Goal: Check status: Check status

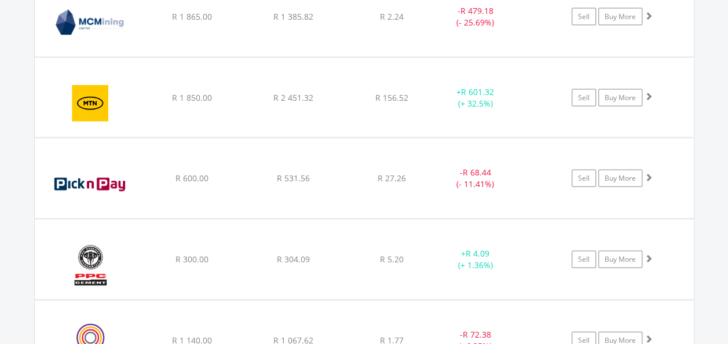
scroll to position [111, 220]
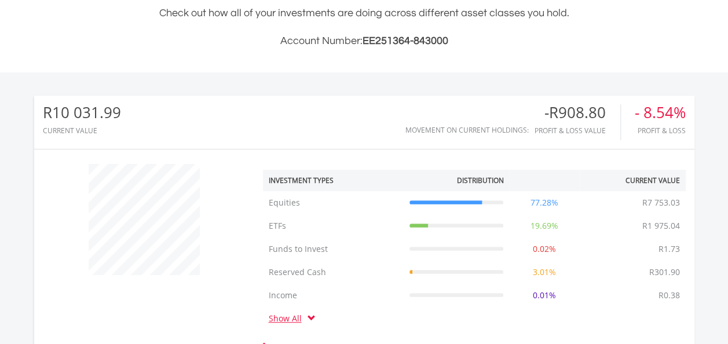
scroll to position [300, 0]
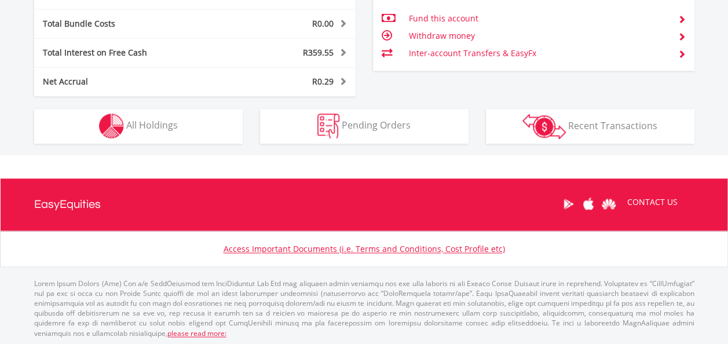
scroll to position [111, 220]
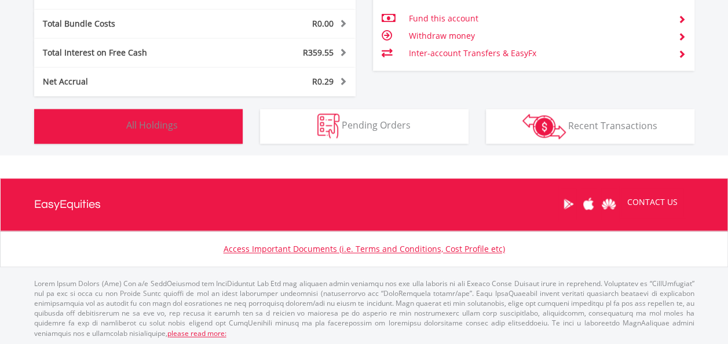
click at [169, 131] on button "Holdings All Holdings" at bounding box center [138, 126] width 208 height 35
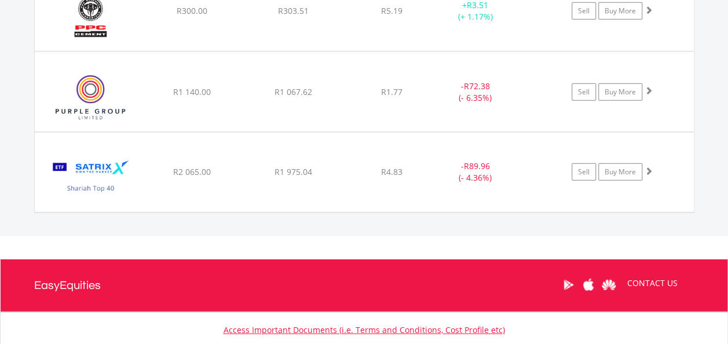
scroll to position [1483, 0]
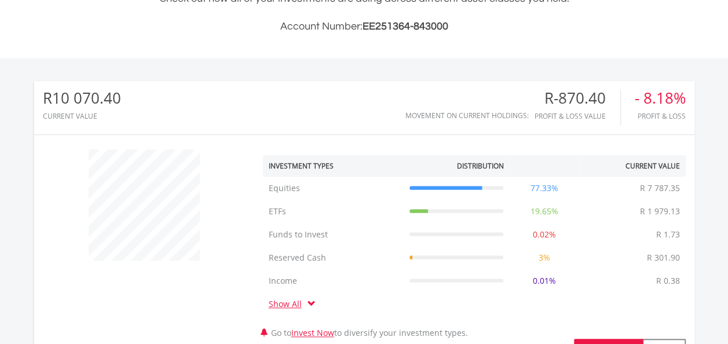
scroll to position [601, 0]
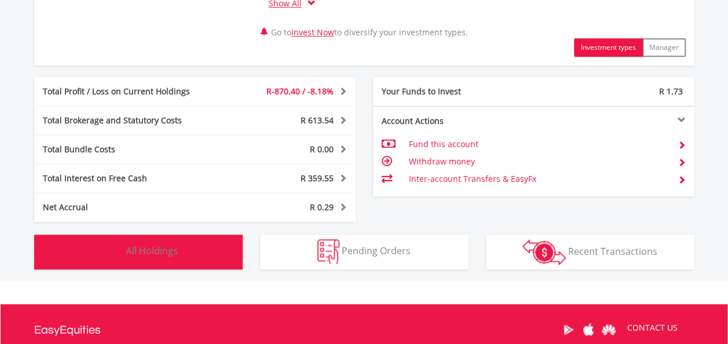
click at [177, 259] on button "Holdings All Holdings" at bounding box center [138, 251] width 208 height 35
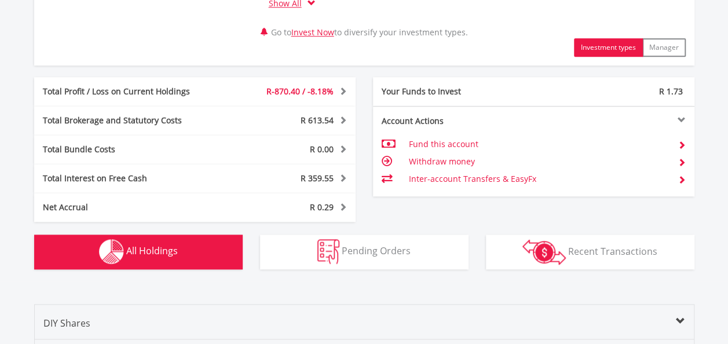
scroll to position [904, 0]
